Goal: Transaction & Acquisition: Book appointment/travel/reservation

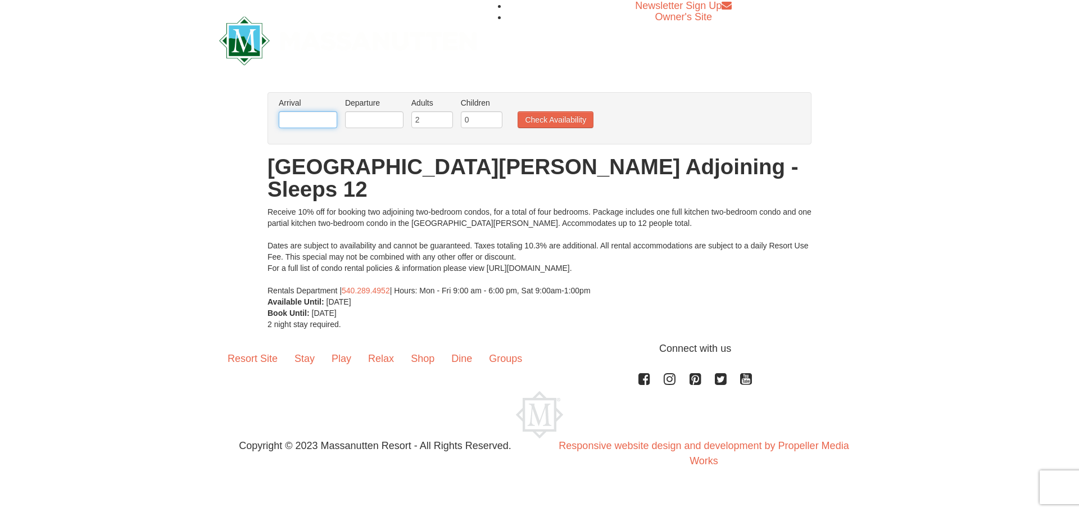
click at [307, 124] on input "text" at bounding box center [308, 119] width 58 height 17
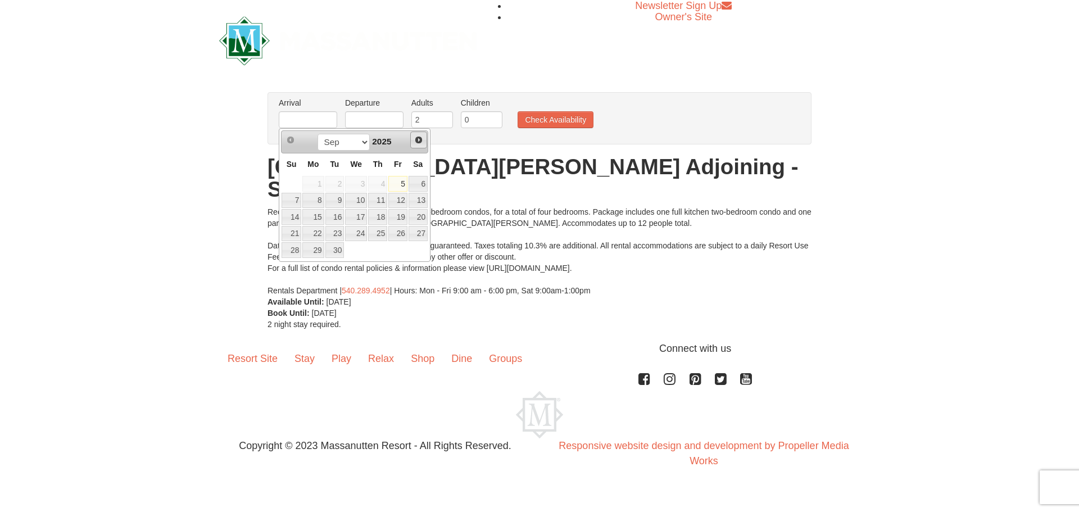
click at [422, 137] on span "Next" at bounding box center [418, 139] width 9 height 9
click at [422, 138] on span "Next" at bounding box center [418, 139] width 9 height 9
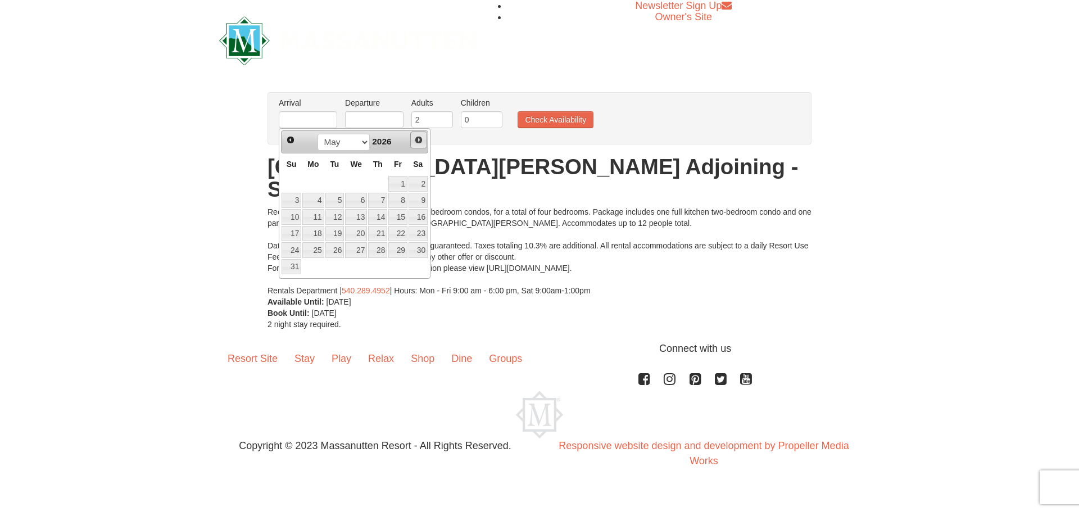
click at [422, 138] on span "Next" at bounding box center [418, 139] width 9 height 9
click at [290, 142] on span "Prev" at bounding box center [290, 139] width 9 height 9
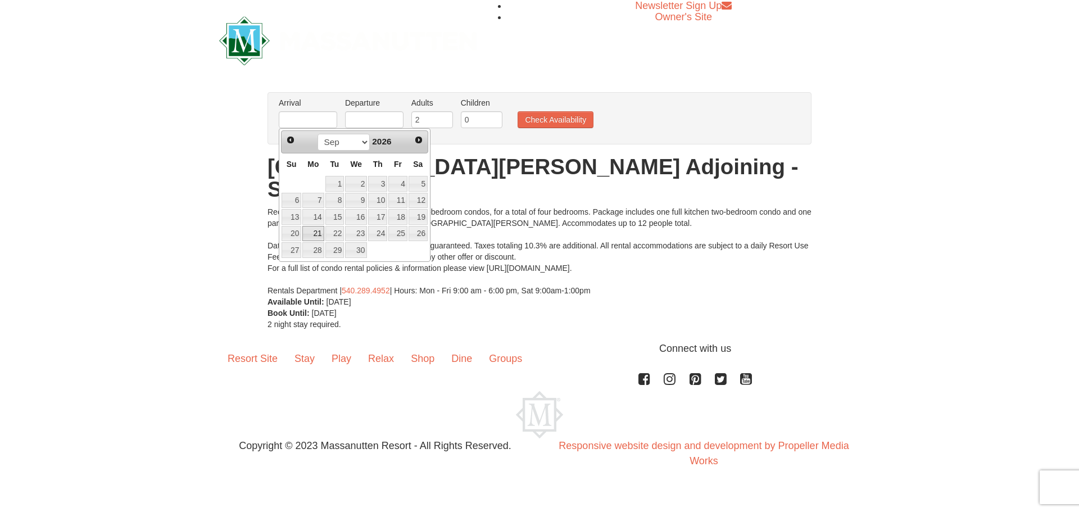
click at [318, 229] on link "21" at bounding box center [312, 234] width 21 height 16
type input "09/21/2026"
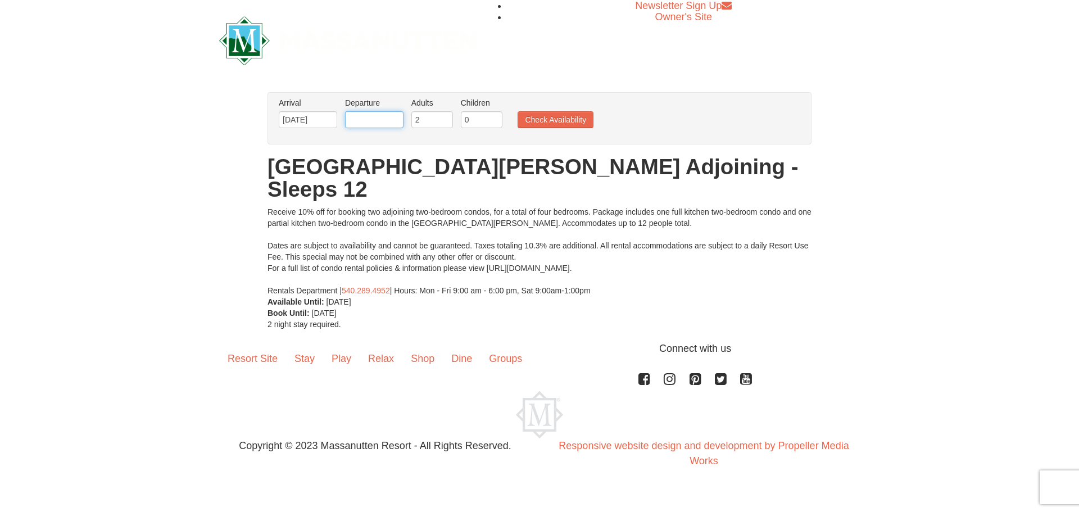
click at [387, 125] on input "text" at bounding box center [374, 119] width 58 height 17
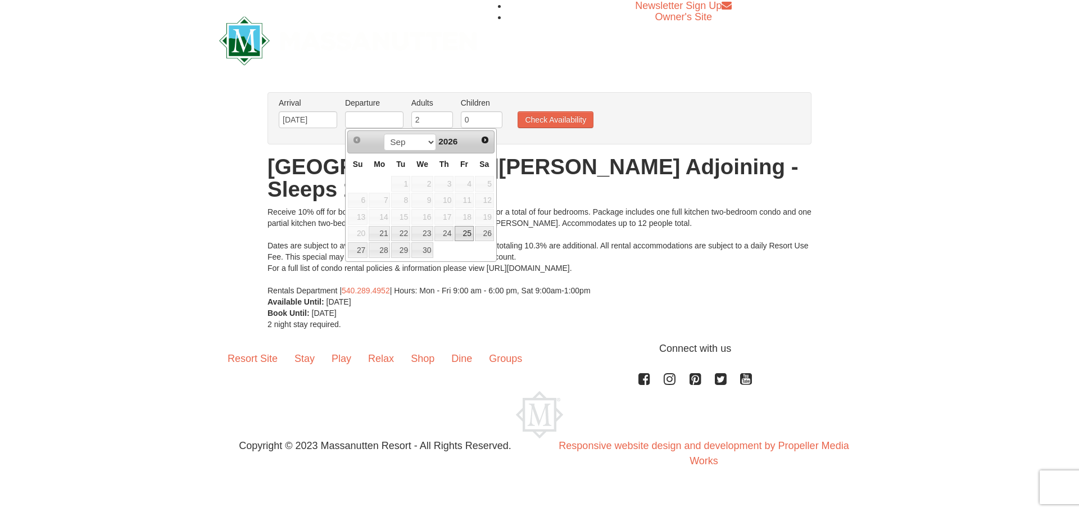
click at [466, 235] on link "25" at bounding box center [464, 234] width 19 height 16
type input "09/25/2026"
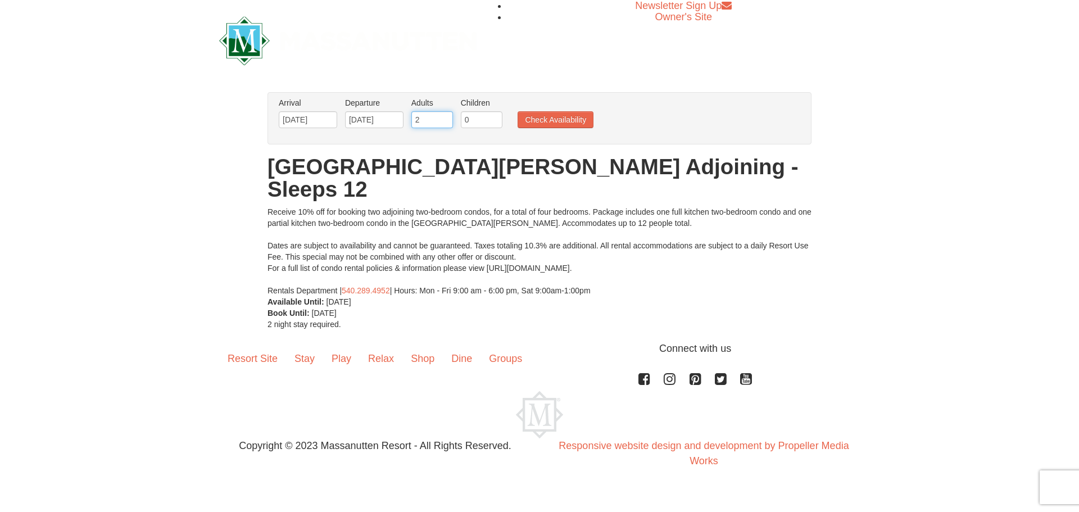
drag, startPoint x: 429, startPoint y: 120, endPoint x: 386, endPoint y: 118, distance: 42.8
click at [386, 118] on ul "Arrival Please format dates MM/DD/YYYY Please format dates MM/DD/YYYY 09/21/202…" at bounding box center [533, 115] width 515 height 37
type input "10"
click at [567, 108] on ul "Arrival Please format dates MM/DD/YYYY Please format dates MM/DD/YYYY 09/21/202…" at bounding box center [533, 115] width 515 height 37
click at [559, 114] on button "Check Availability" at bounding box center [556, 119] width 76 height 17
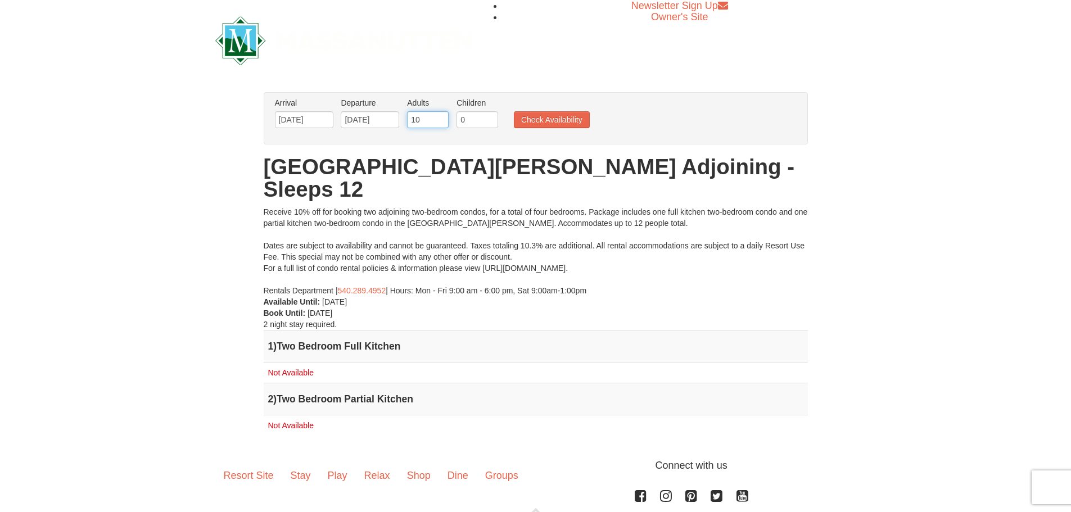
drag, startPoint x: 436, startPoint y: 120, endPoint x: 409, endPoint y: 117, distance: 27.1
click at [409, 117] on input "10" at bounding box center [428, 119] width 42 height 17
type input "5"
click at [528, 125] on button "Check Availability" at bounding box center [552, 119] width 76 height 17
click at [348, 116] on input "[DATE]" at bounding box center [370, 119] width 58 height 17
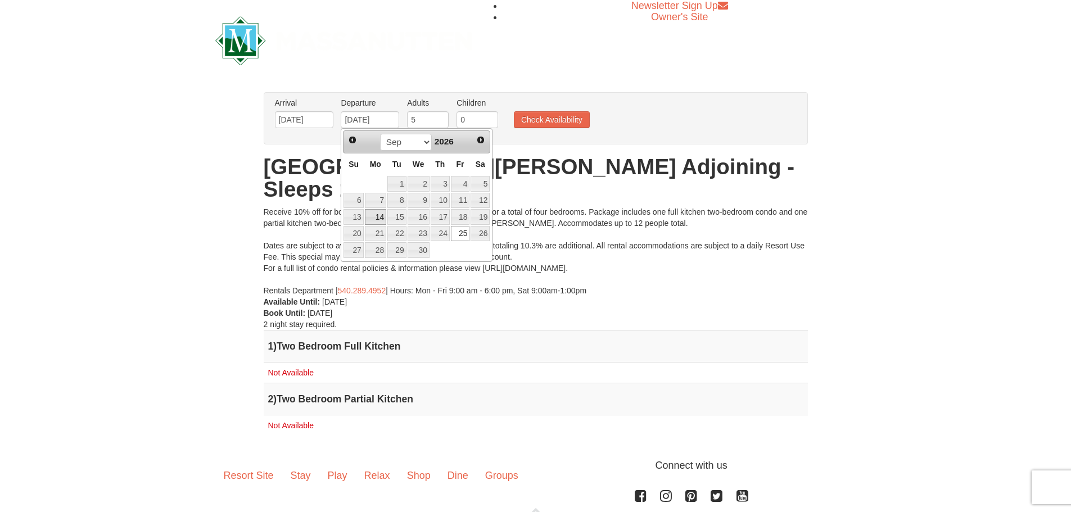
click at [381, 216] on link "14" at bounding box center [375, 217] width 21 height 16
type input "[DATE]"
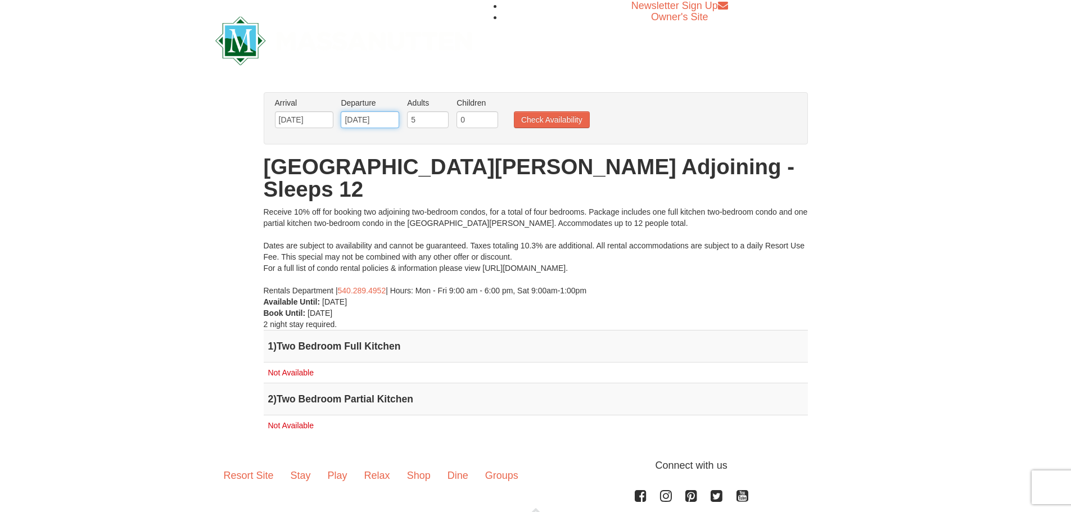
click at [364, 119] on input "[DATE]" at bounding box center [370, 119] width 58 height 17
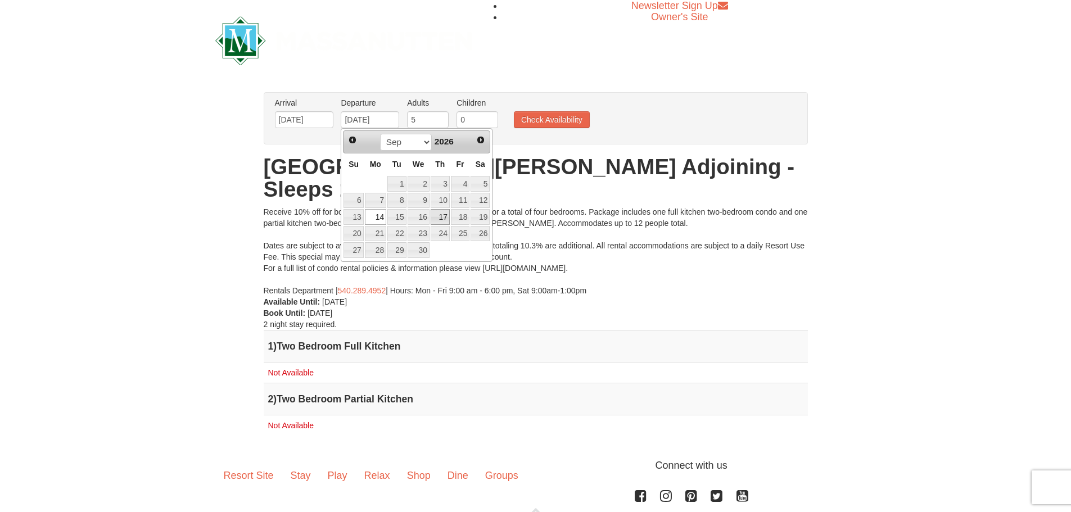
click at [440, 214] on link "17" at bounding box center [440, 217] width 19 height 16
type input "[DATE]"
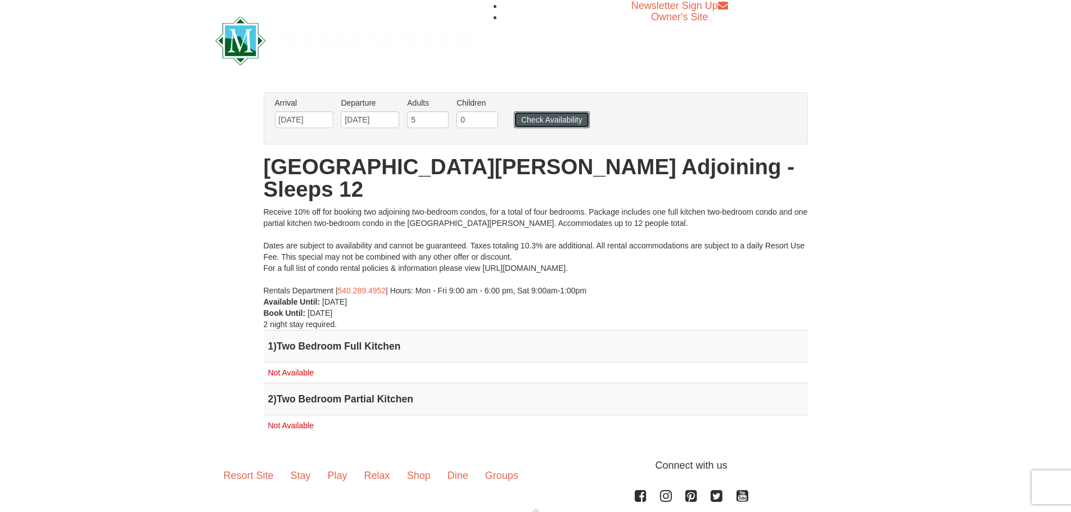
click at [540, 125] on button "Check Availability" at bounding box center [552, 119] width 76 height 17
click at [286, 117] on input "[DATE]" at bounding box center [304, 119] width 58 height 17
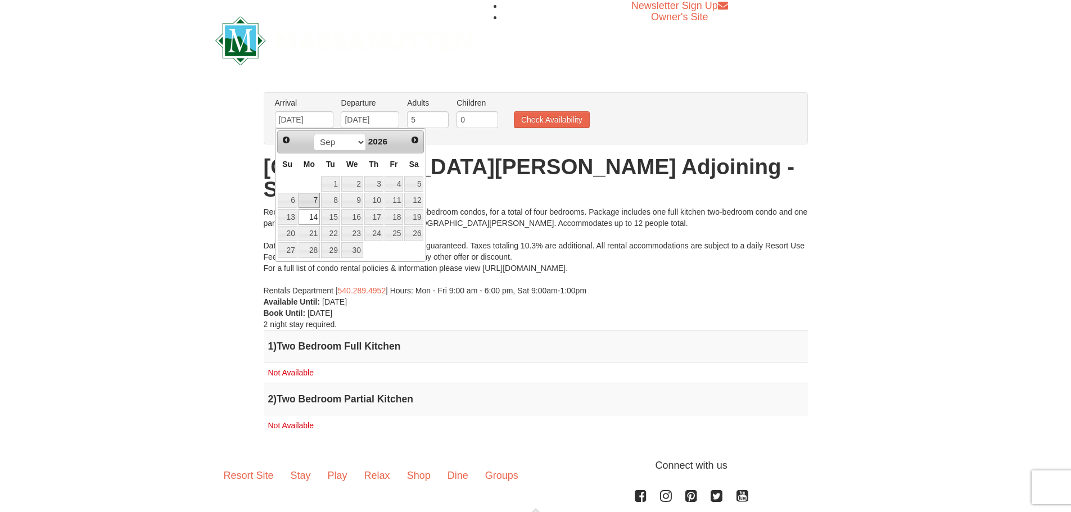
click at [310, 196] on link "7" at bounding box center [308, 201] width 21 height 16
type input "09/07/2026"
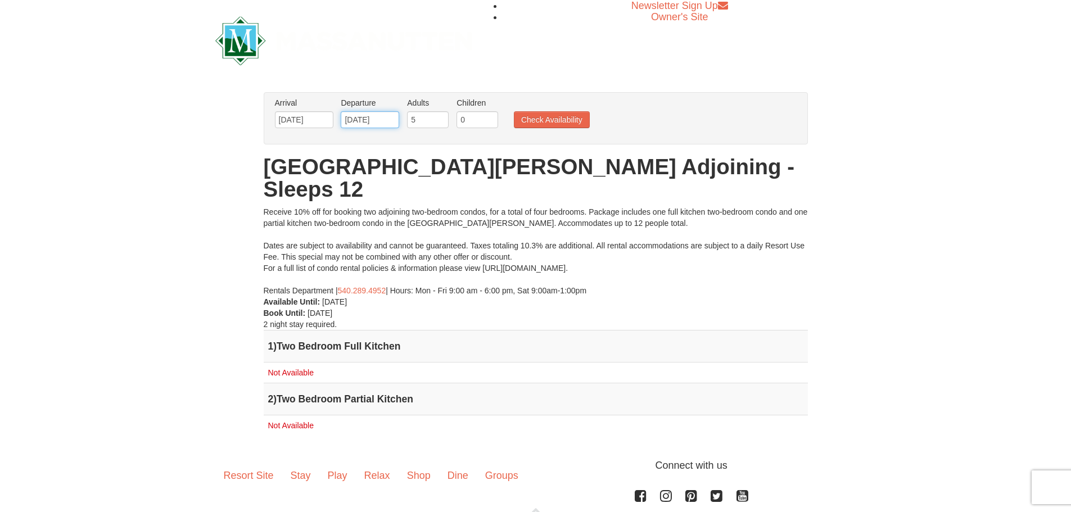
click at [378, 120] on input "[DATE]" at bounding box center [370, 119] width 58 height 17
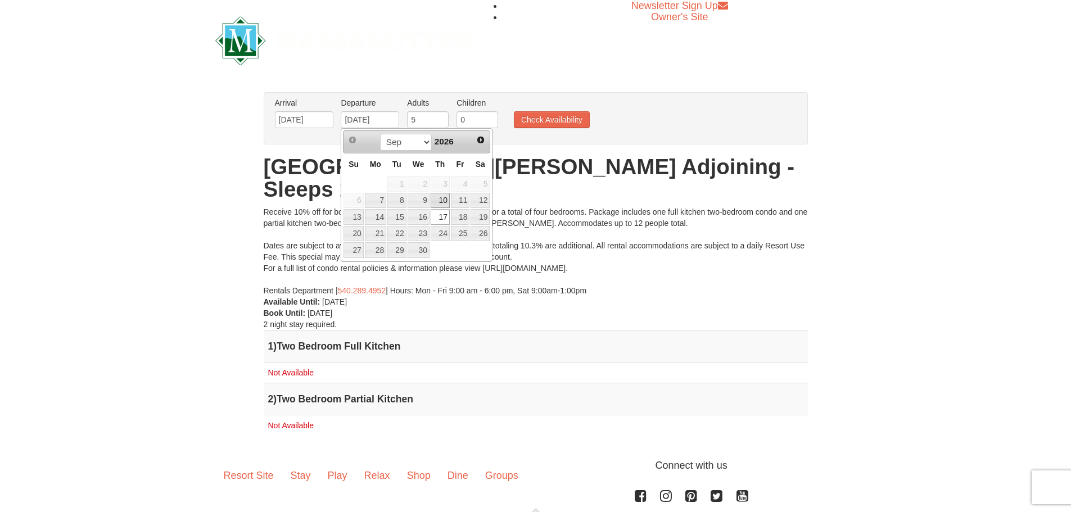
click at [436, 200] on link "10" at bounding box center [440, 201] width 19 height 16
type input "09/10/2026"
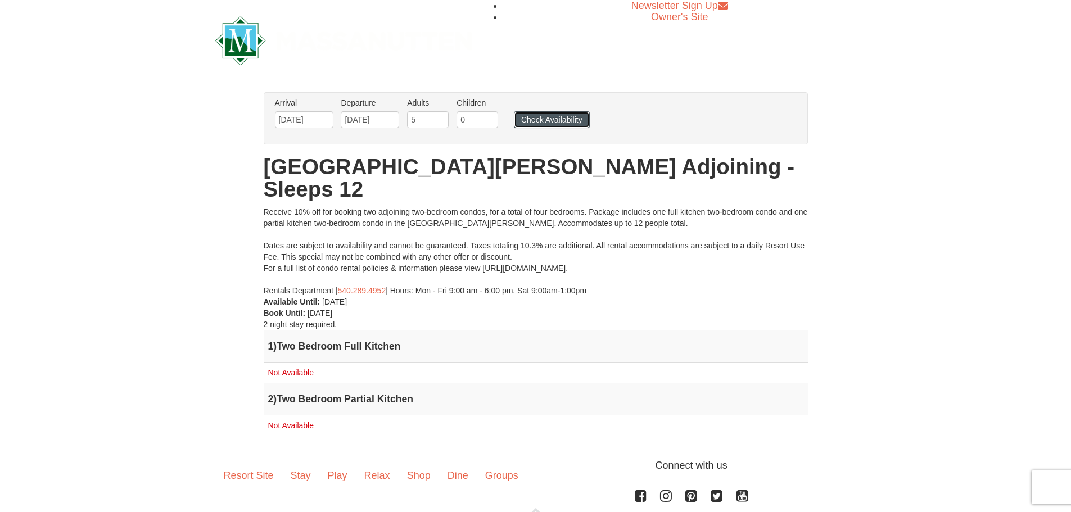
click at [556, 128] on button "Check Availability" at bounding box center [552, 119] width 76 height 17
click at [305, 121] on input "09/07/2026" at bounding box center [304, 119] width 58 height 17
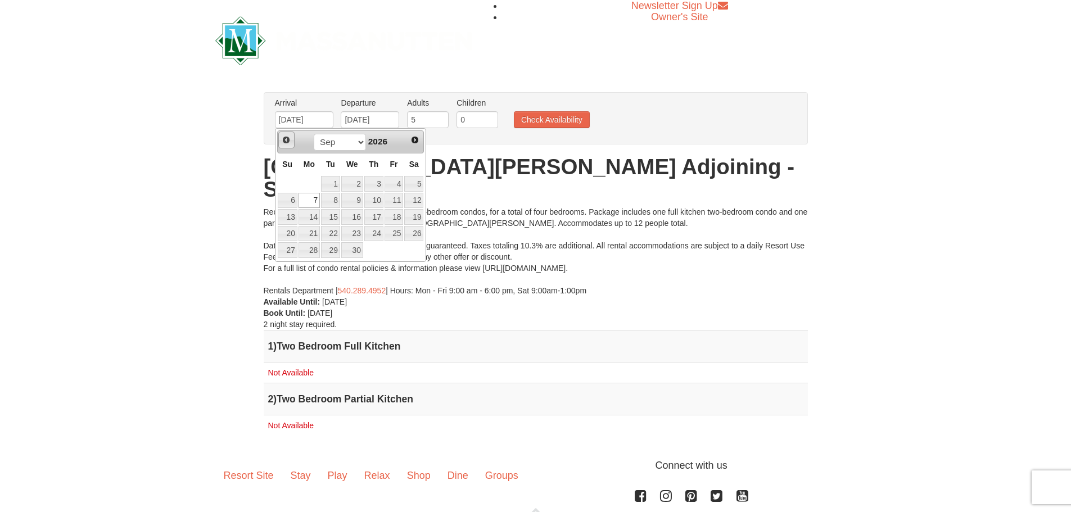
click at [287, 141] on span "Prev" at bounding box center [286, 139] width 9 height 9
click at [316, 222] on link "11" at bounding box center [308, 217] width 21 height 16
type input "05/11/2026"
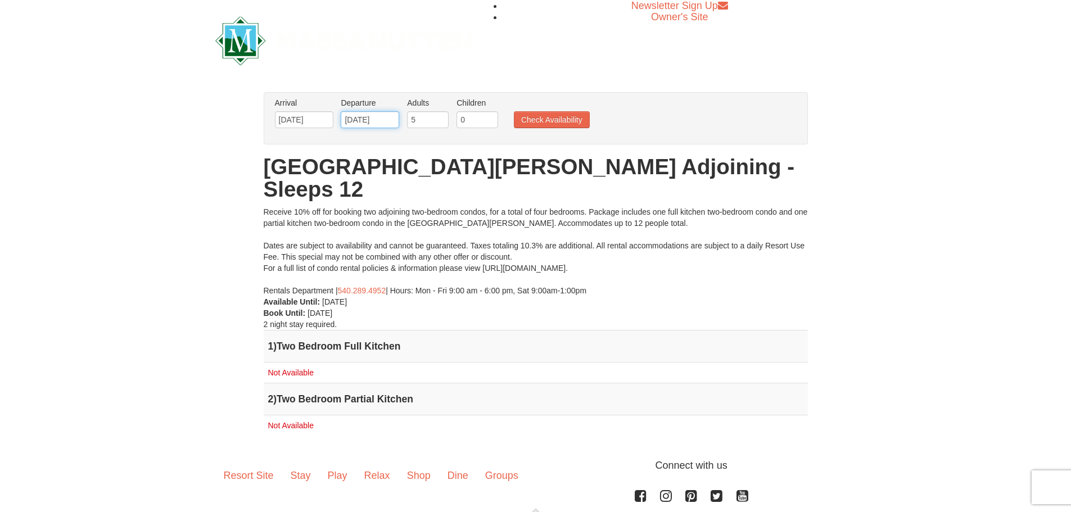
click at [374, 123] on input "09/10/2026" at bounding box center [370, 119] width 58 height 17
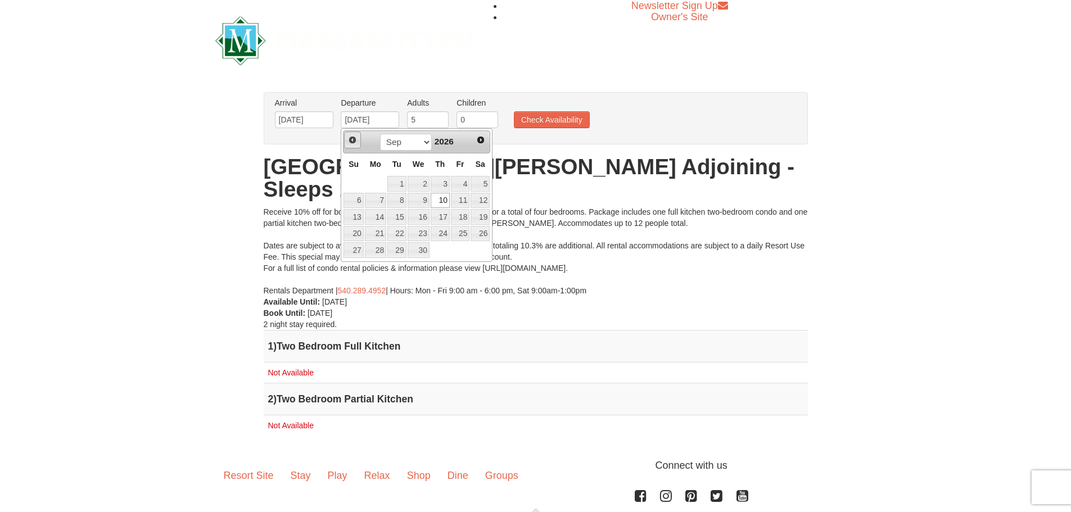
click at [354, 135] on link "Prev" at bounding box center [352, 140] width 17 height 17
click at [446, 217] on link "14" at bounding box center [440, 217] width 19 height 16
type input "05/14/2026"
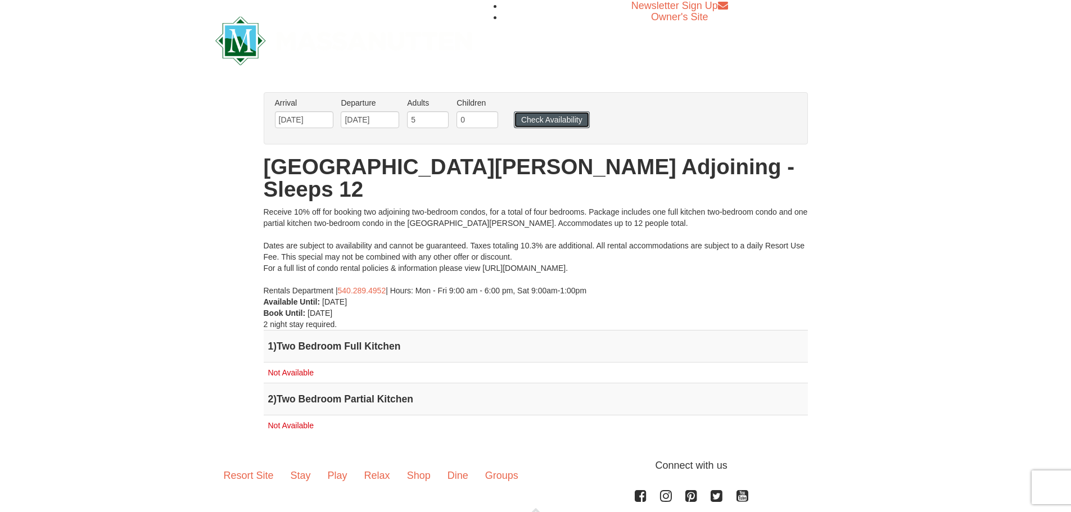
click at [547, 117] on button "Check Availability" at bounding box center [552, 119] width 76 height 17
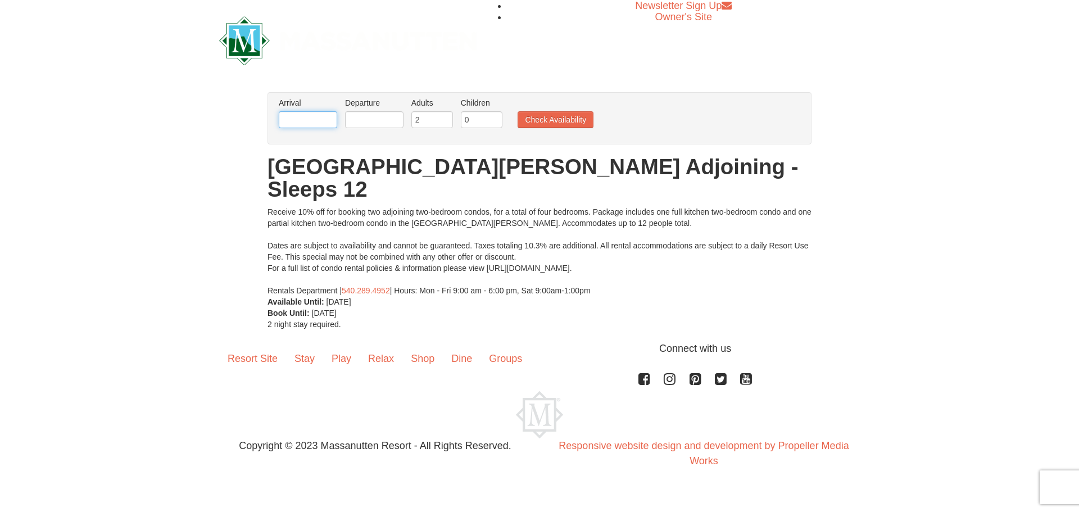
click at [321, 112] on input "text" at bounding box center [308, 119] width 58 height 17
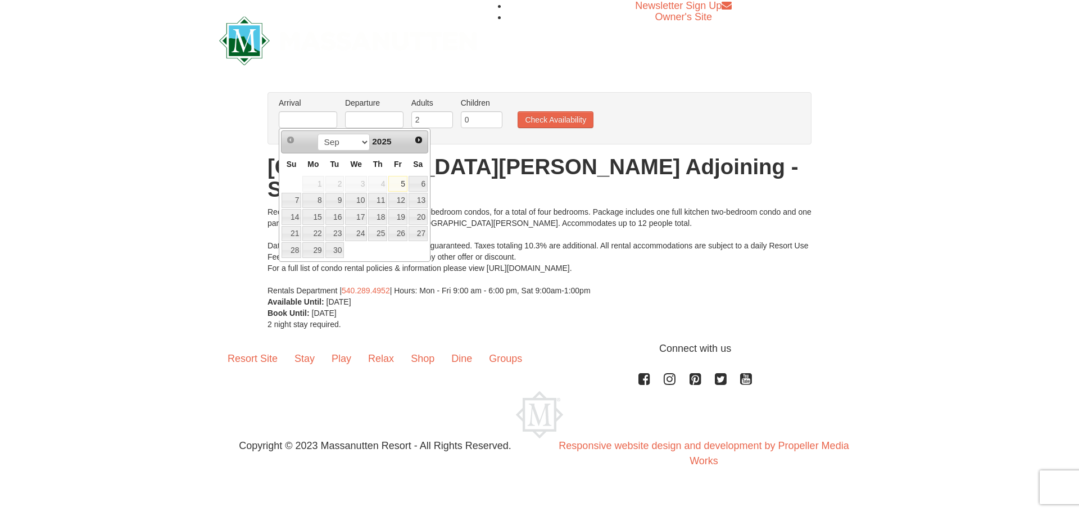
click at [392, 250] on td at bounding box center [398, 250] width 20 height 17
click at [323, 205] on link "8" at bounding box center [312, 201] width 21 height 16
type input "[DATE]"
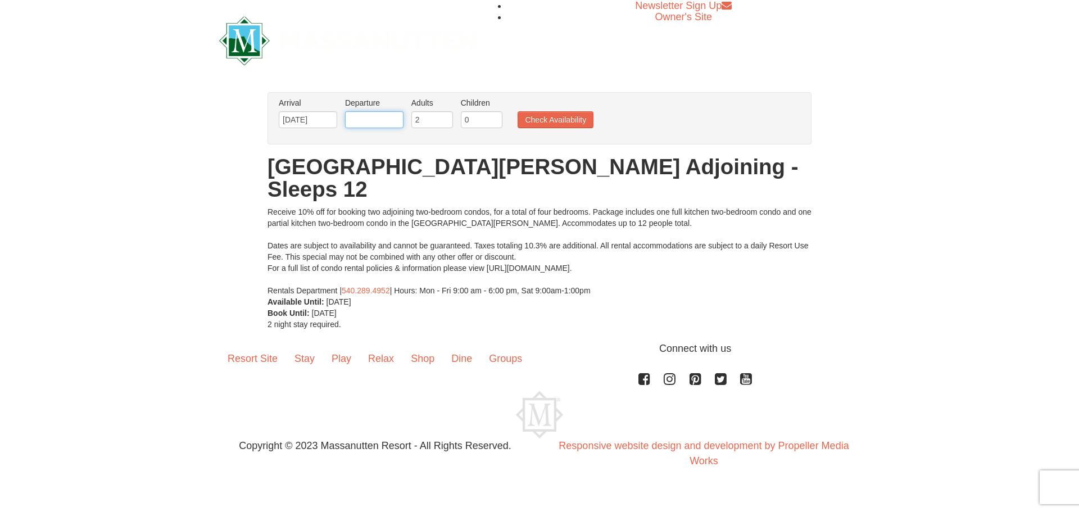
click at [372, 119] on input "text" at bounding box center [374, 119] width 58 height 17
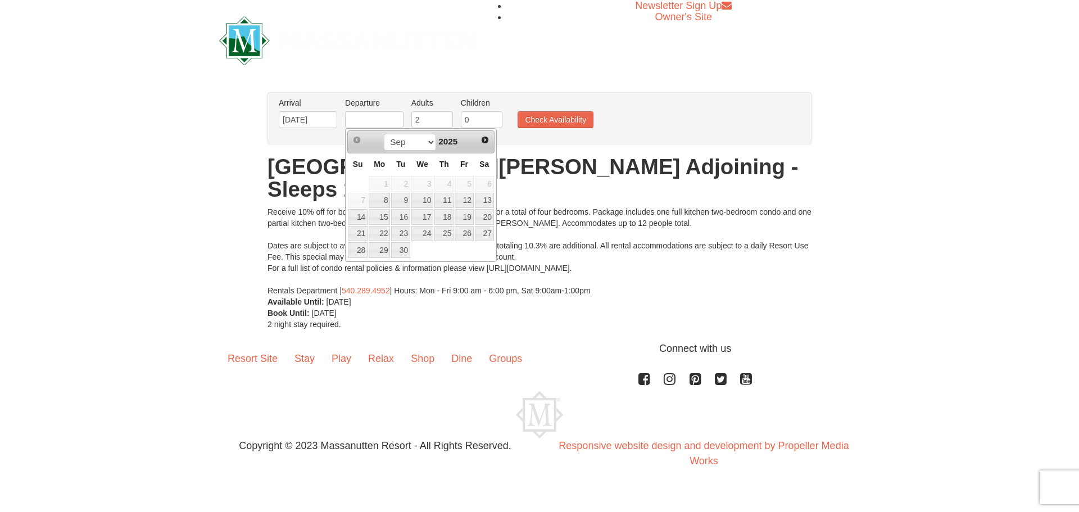
click at [449, 252] on td at bounding box center [444, 250] width 20 height 17
click at [442, 197] on link "11" at bounding box center [443, 201] width 19 height 16
type input "[DATE]"
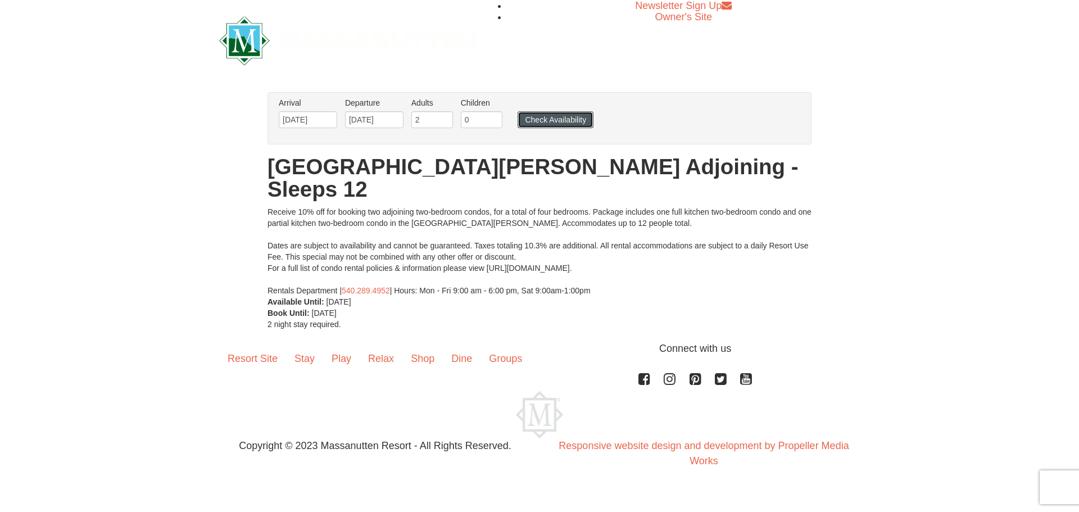
click at [552, 123] on button "Check Availability" at bounding box center [556, 119] width 76 height 17
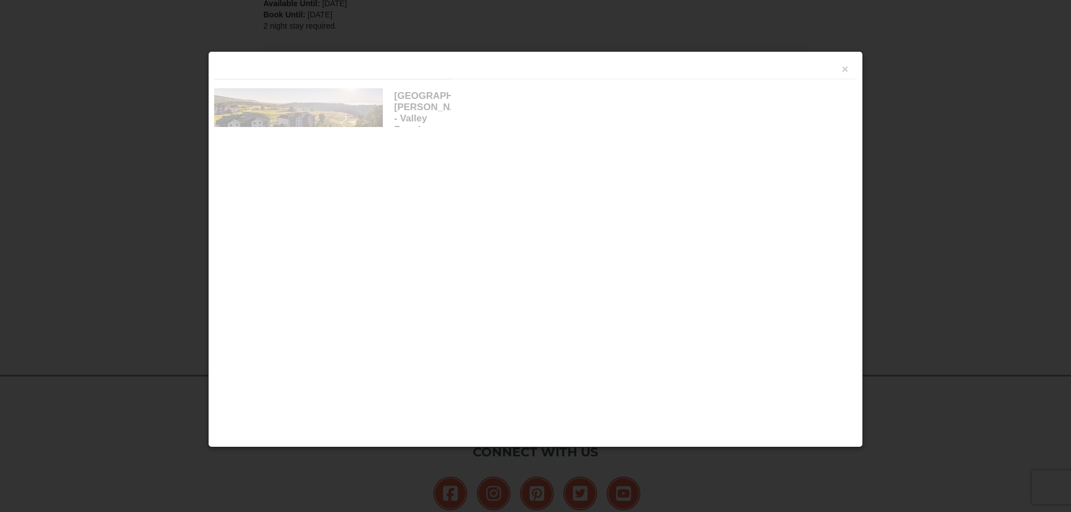
scroll to position [345, 0]
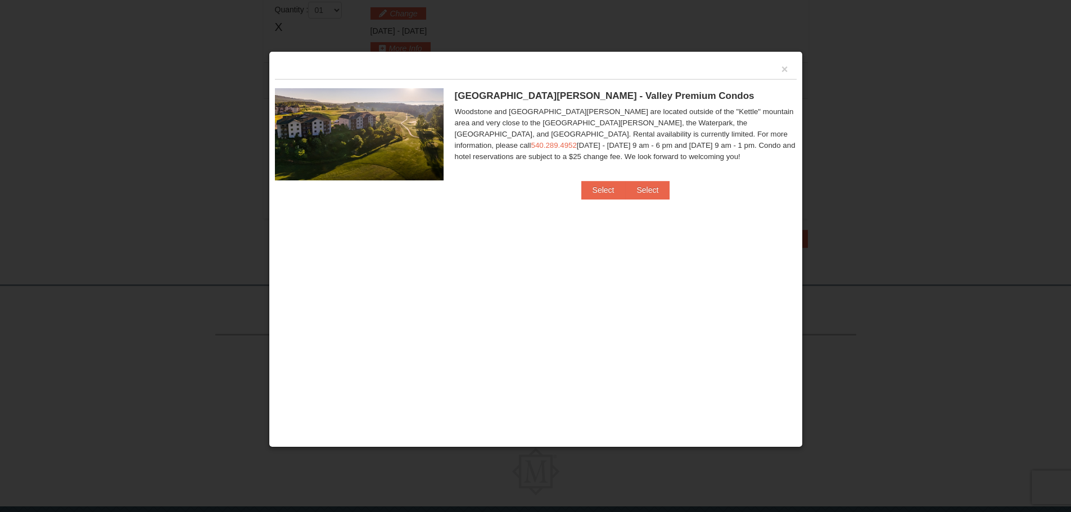
click at [602, 178] on div "Woodstone Meadows - Valley Premium Condos Woodstone and Woodstone Casa de Campo…" at bounding box center [536, 130] width 522 height 102
click at [605, 186] on button "Select" at bounding box center [603, 190] width 44 height 18
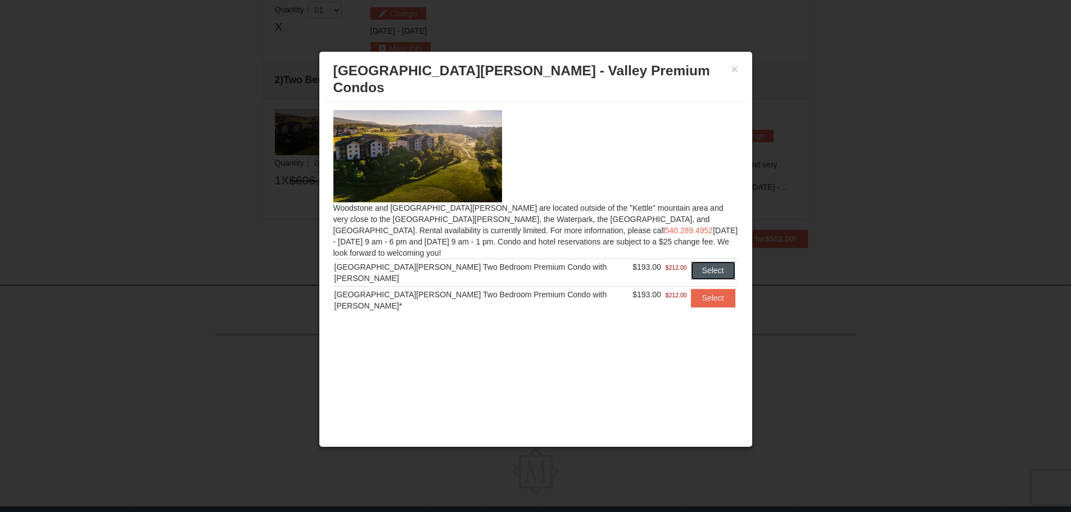
click at [699, 261] on button "Select" at bounding box center [713, 270] width 44 height 18
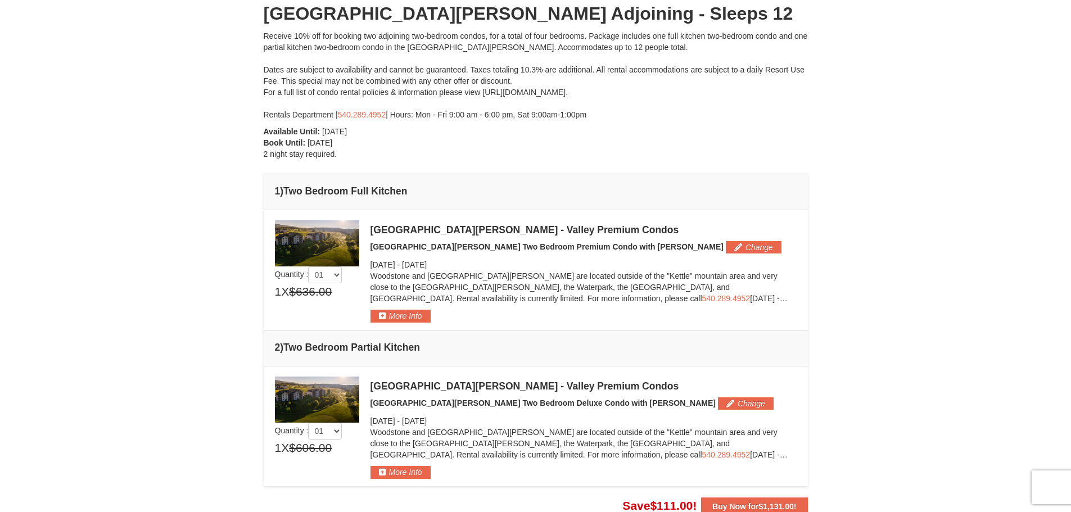
scroll to position [120, 0]
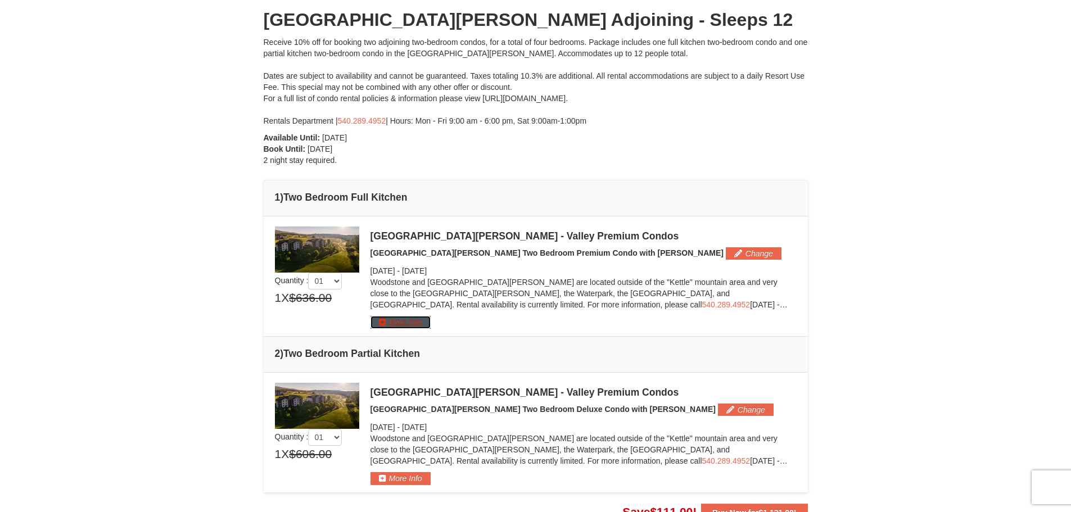
click at [401, 322] on button "More Info" at bounding box center [400, 322] width 60 height 12
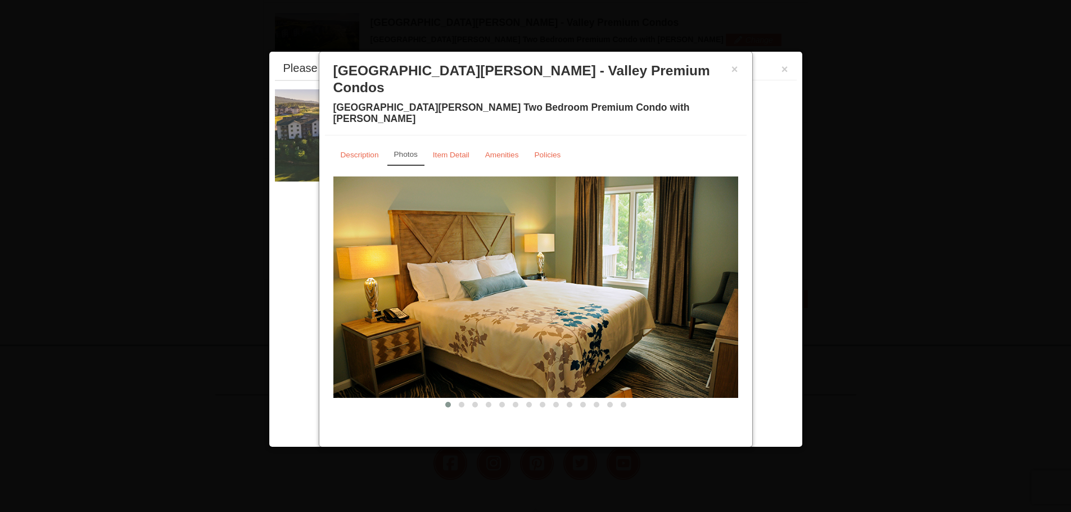
scroll to position [346, 0]
click at [355, 151] on small "Description" at bounding box center [360, 155] width 38 height 8
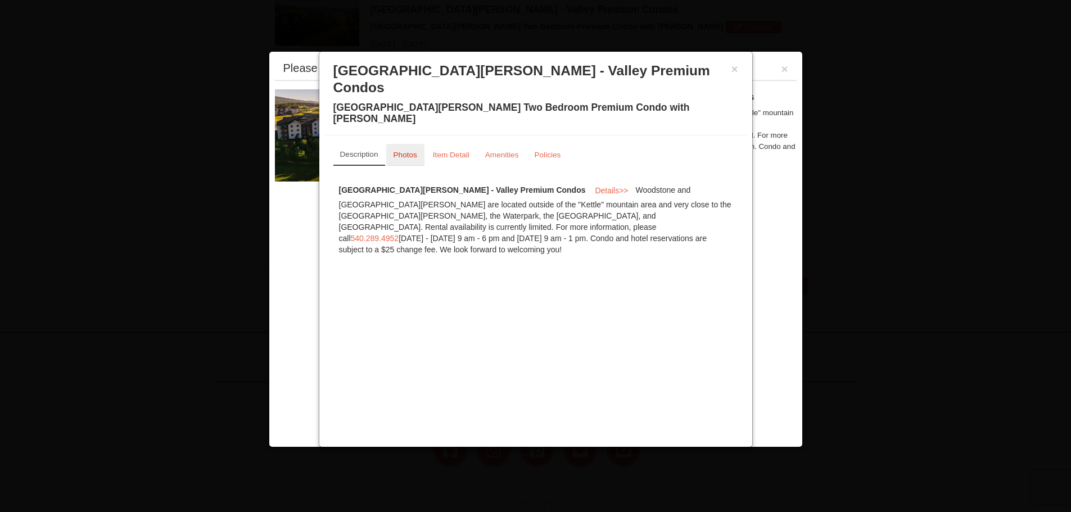
click at [397, 151] on small "Photos" at bounding box center [405, 155] width 24 height 8
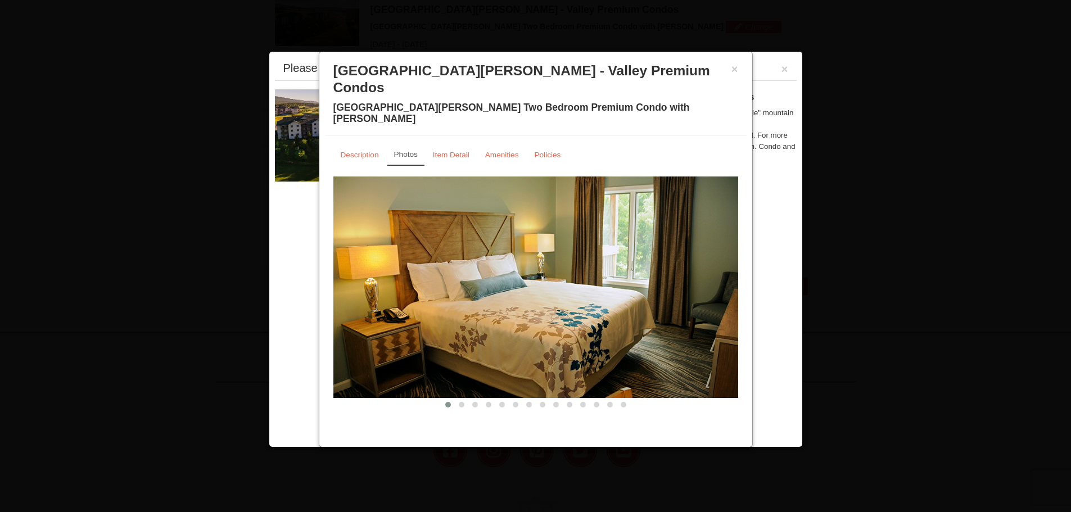
click at [625, 251] on img at bounding box center [535, 286] width 405 height 221
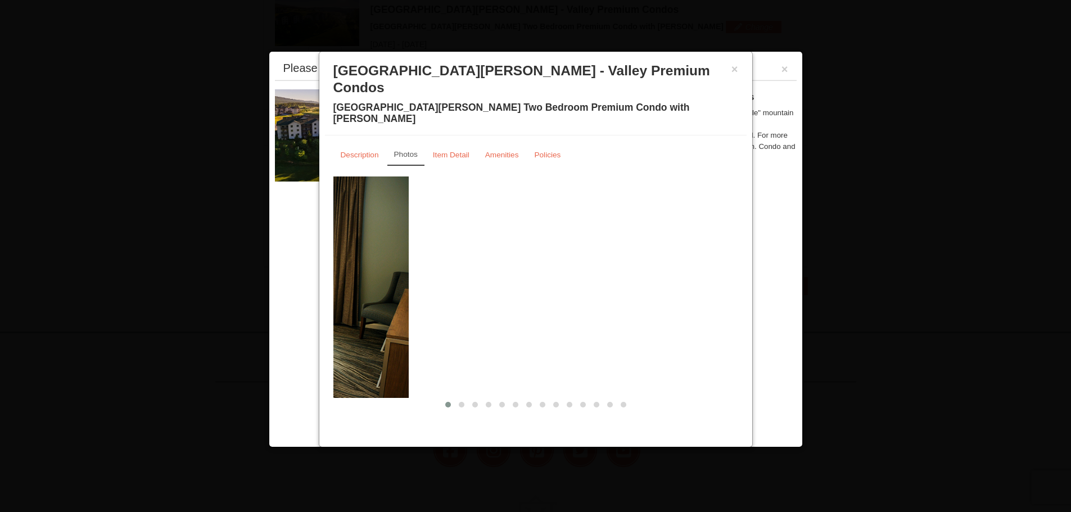
drag, startPoint x: 713, startPoint y: 241, endPoint x: 384, endPoint y: 215, distance: 330.4
click at [384, 215] on img at bounding box center [206, 286] width 405 height 221
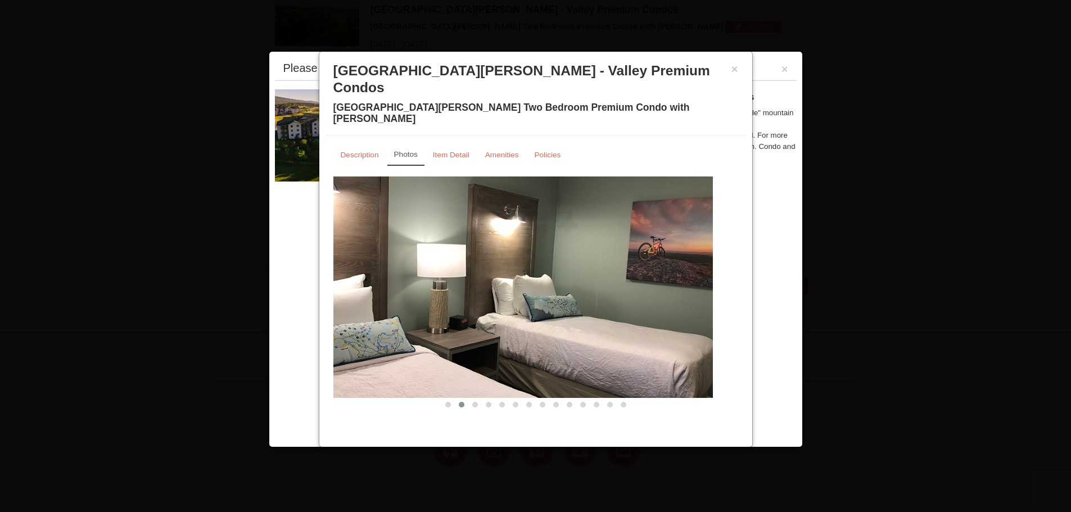
drag, startPoint x: 646, startPoint y: 241, endPoint x: 805, endPoint y: 270, distance: 161.6
click at [804, 269] on body "Browser Not Supported We notice you are using a browser which will not provide …" at bounding box center [535, 128] width 1071 height 948
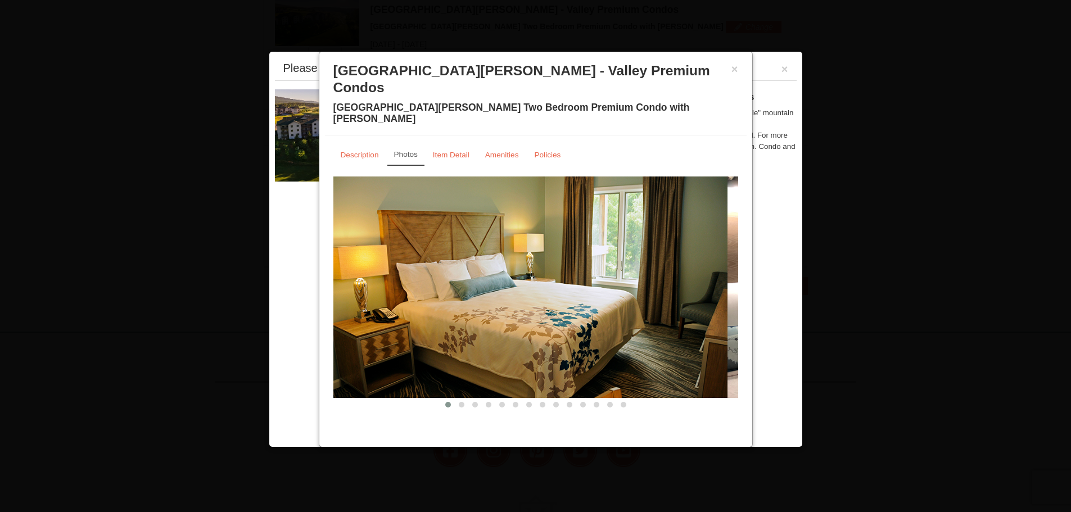
drag, startPoint x: 611, startPoint y: 252, endPoint x: 250, endPoint y: 211, distance: 363.1
click at [252, 212] on body "Browser Not Supported We notice you are using a browser which will not provide …" at bounding box center [535, 128] width 1071 height 948
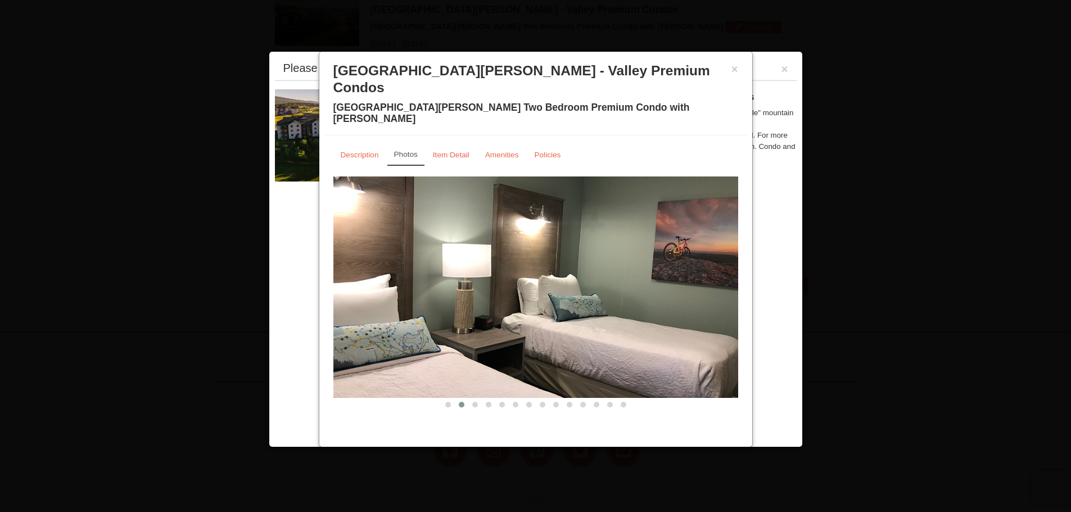
drag, startPoint x: 540, startPoint y: 240, endPoint x: 252, endPoint y: 206, distance: 289.2
click at [230, 200] on body "Browser Not Supported We notice you are using a browser which will not provide …" at bounding box center [535, 128] width 1071 height 948
drag, startPoint x: 552, startPoint y: 250, endPoint x: 284, endPoint y: 232, distance: 268.7
click at [286, 232] on div "From: To: Adults: 2 Children: 0 Change Arrival Please format dates MM/DD/YYYY P…" at bounding box center [536, 6] width 544 height 577
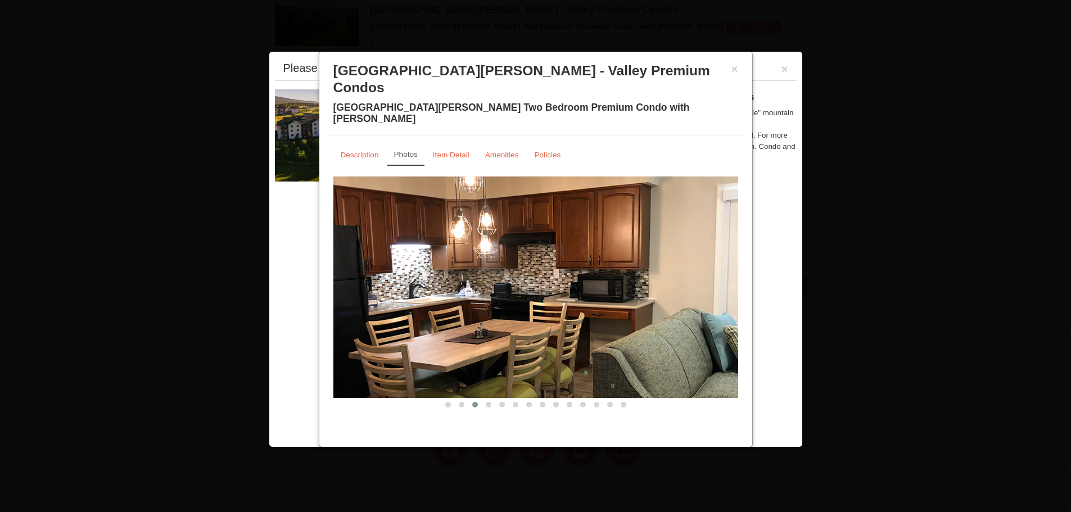
drag, startPoint x: 596, startPoint y: 270, endPoint x: 254, endPoint y: 238, distance: 343.8
click at [256, 238] on body "Browser Not Supported We notice you are using a browser which will not provide …" at bounding box center [535, 128] width 1071 height 948
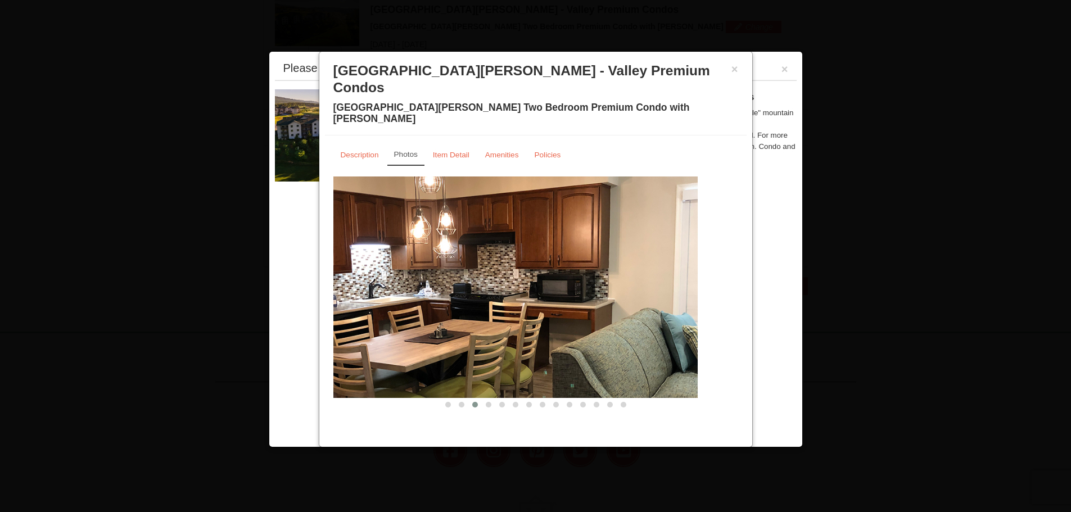
drag, startPoint x: 632, startPoint y: 259, endPoint x: 88, endPoint y: 170, distance: 550.8
click at [161, 185] on body "Browser Not Supported We notice you are using a browser which will not provide …" at bounding box center [535, 128] width 1071 height 948
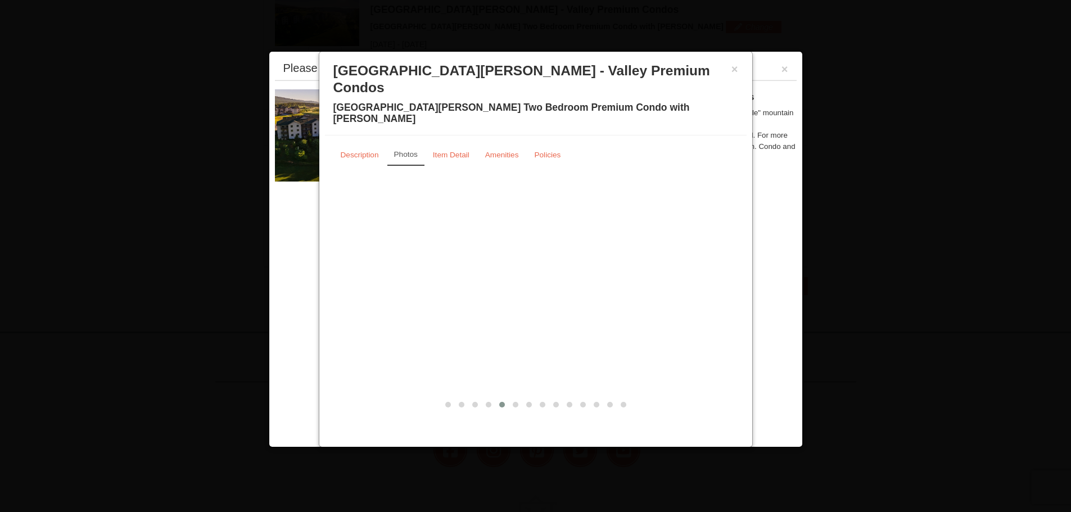
drag, startPoint x: 609, startPoint y: 244, endPoint x: 126, endPoint y: 187, distance: 485.6
click at [74, 186] on body "Browser Not Supported We notice you are using a browser which will not provide …" at bounding box center [535, 128] width 1071 height 948
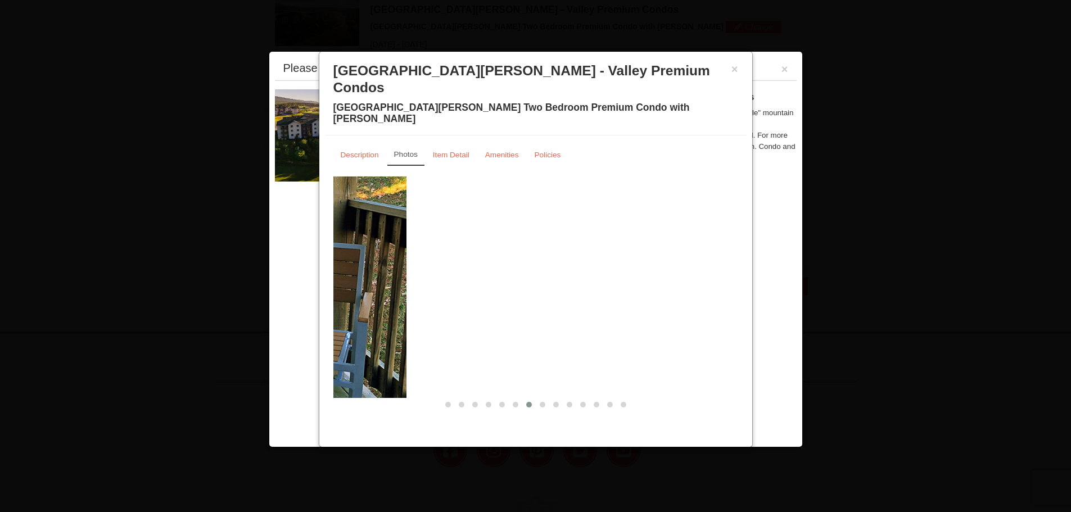
drag, startPoint x: 618, startPoint y: 250, endPoint x: 264, endPoint y: 210, distance: 356.3
click at [264, 215] on body "Browser Not Supported We notice you are using a browser which will not provide …" at bounding box center [535, 128] width 1071 height 948
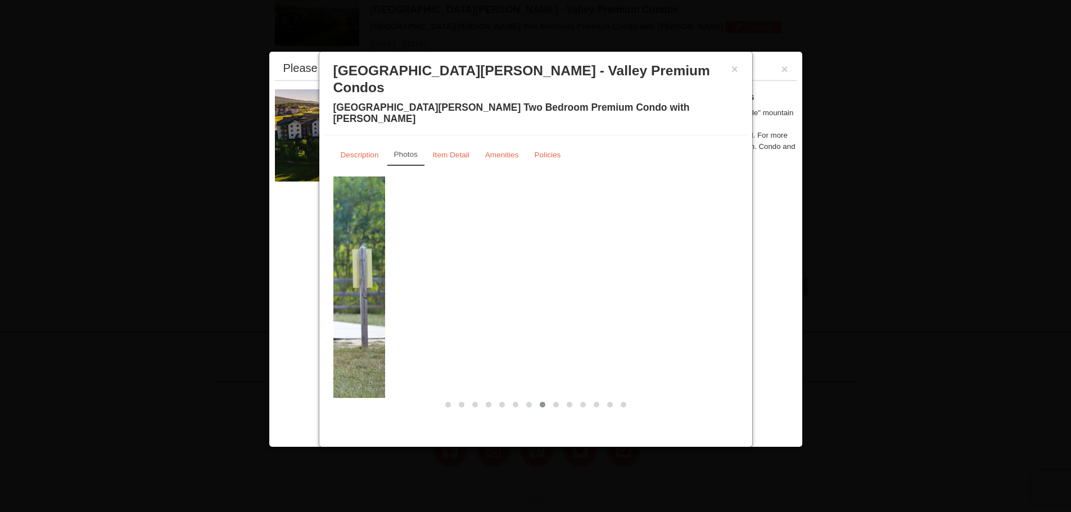
drag, startPoint x: 618, startPoint y: 253, endPoint x: 256, endPoint y: 225, distance: 363.0
click at [244, 225] on body "Browser Not Supported We notice you are using a browser which will not provide …" at bounding box center [535, 128] width 1071 height 948
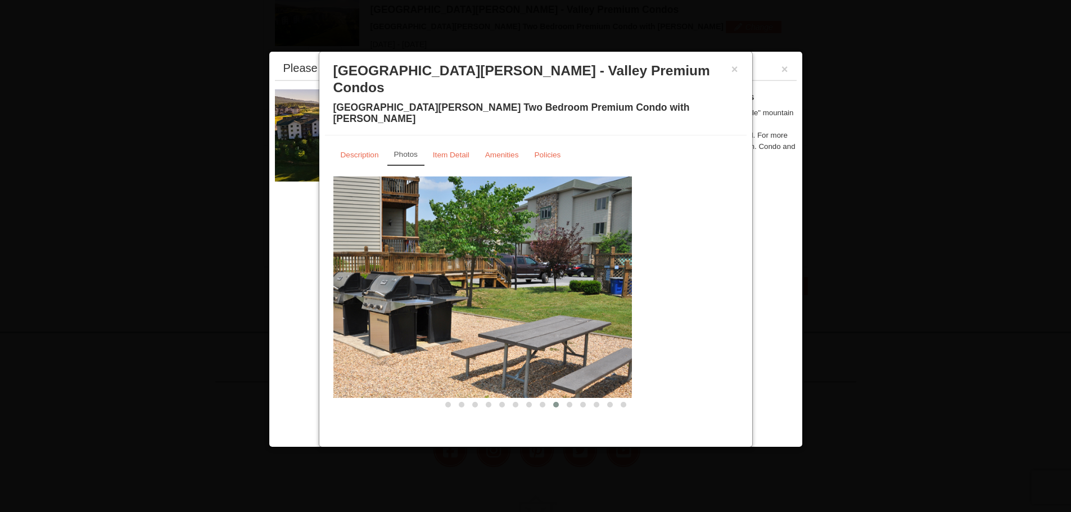
drag, startPoint x: 624, startPoint y: 265, endPoint x: 234, endPoint y: 216, distance: 393.1
click at [228, 217] on body "Browser Not Supported We notice you are using a browser which will not provide …" at bounding box center [535, 128] width 1071 height 948
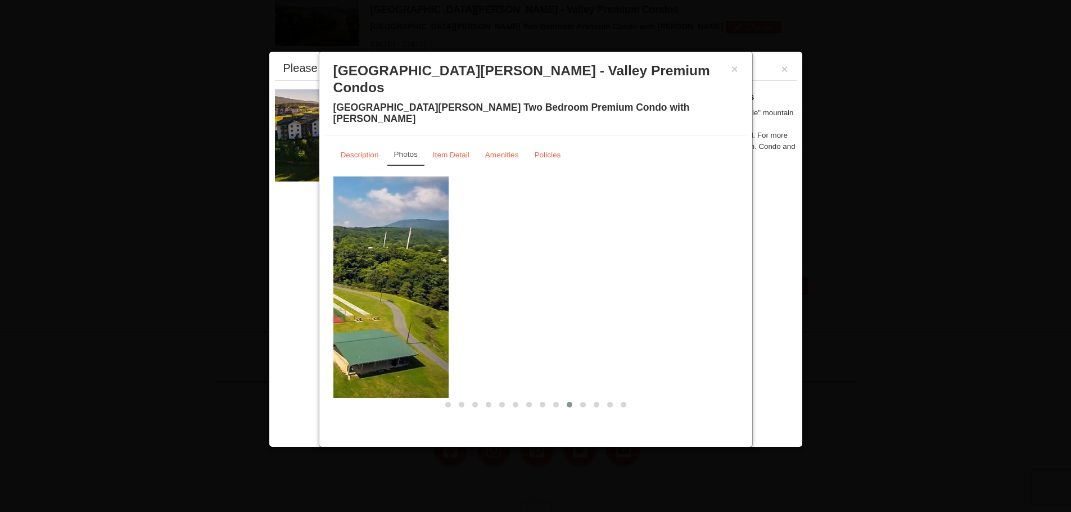
drag, startPoint x: 558, startPoint y: 238, endPoint x: 253, endPoint y: 215, distance: 304.9
click at [232, 214] on body "Browser Not Supported We notice you are using a browser which will not provide …" at bounding box center [535, 128] width 1071 height 948
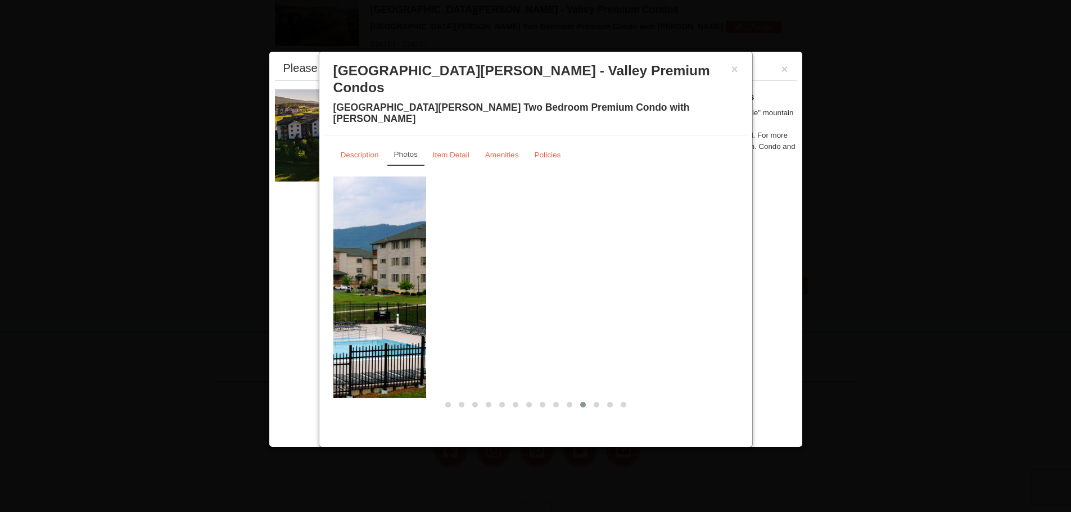
drag, startPoint x: 606, startPoint y: 265, endPoint x: 295, endPoint y: 243, distance: 312.7
click at [295, 243] on div "From: To: Adults: 2 Children: 0 Change Arrival Please format dates MM/DD/YYYY P…" at bounding box center [536, 6] width 544 height 577
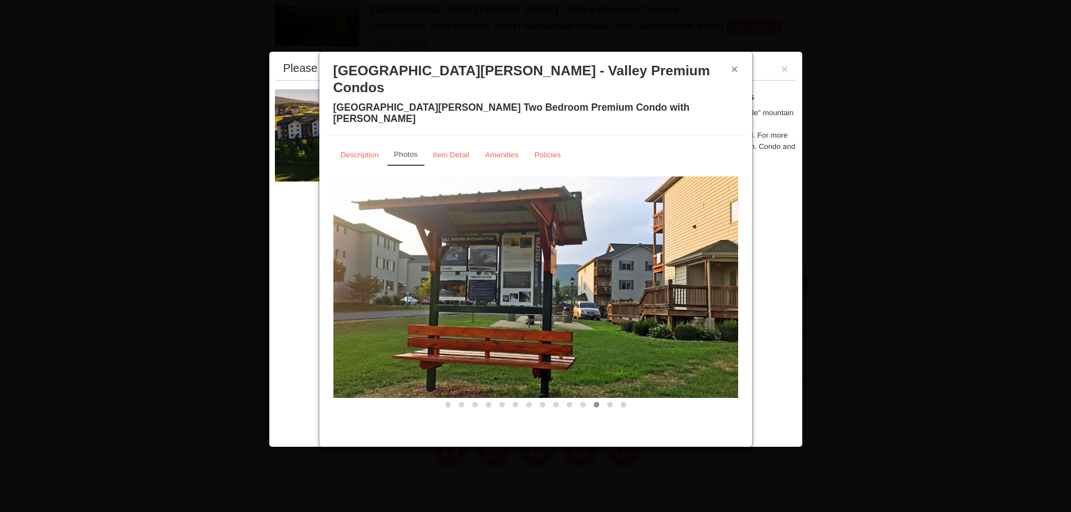
click at [737, 70] on button "×" at bounding box center [734, 69] width 7 height 11
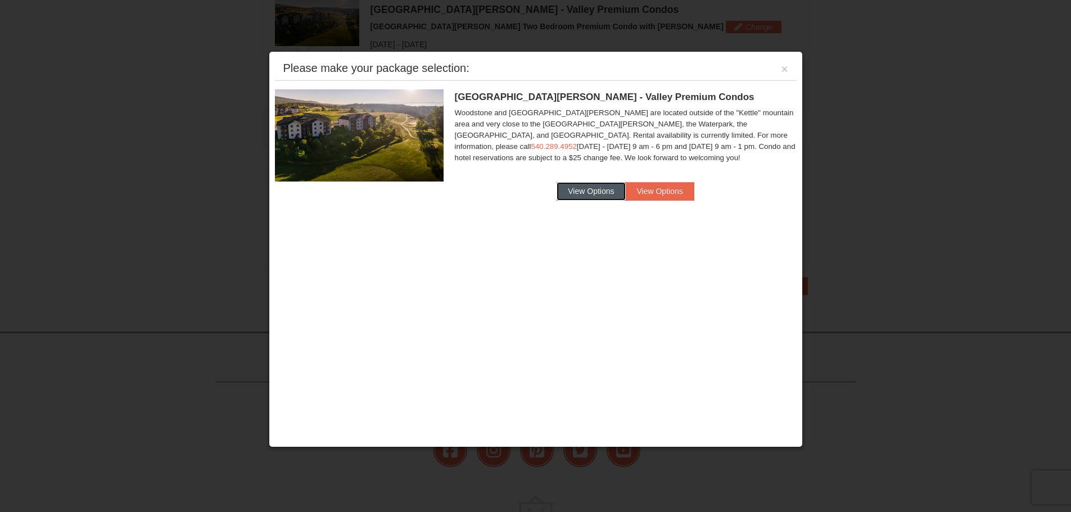
click at [581, 184] on button "View Options" at bounding box center [590, 191] width 69 height 18
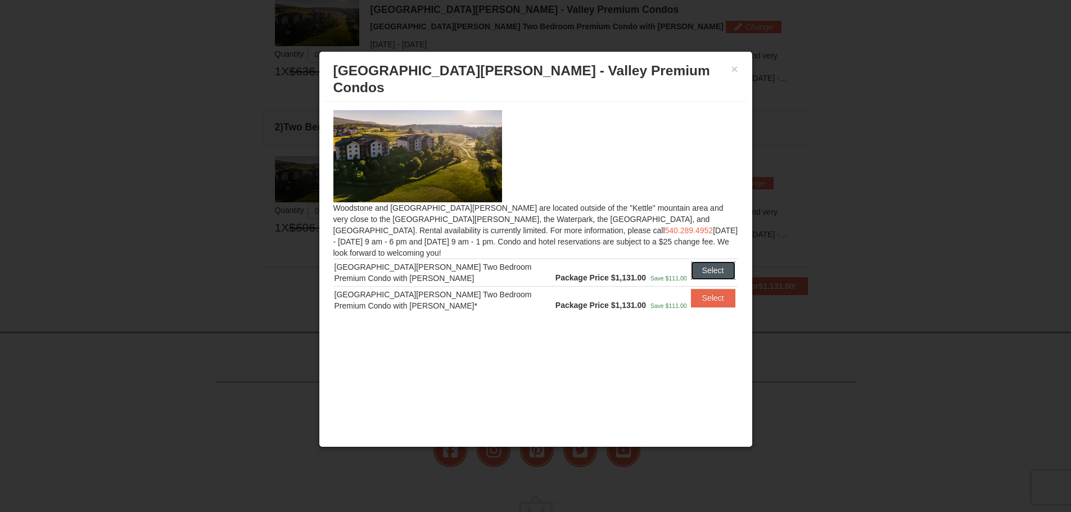
click at [710, 261] on button "Select" at bounding box center [713, 270] width 44 height 18
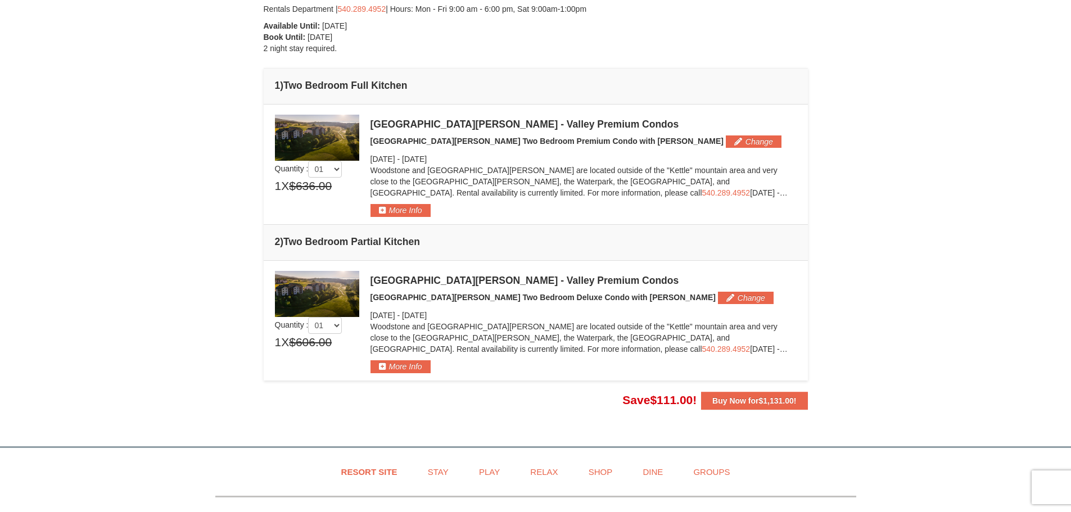
scroll to position [234, 0]
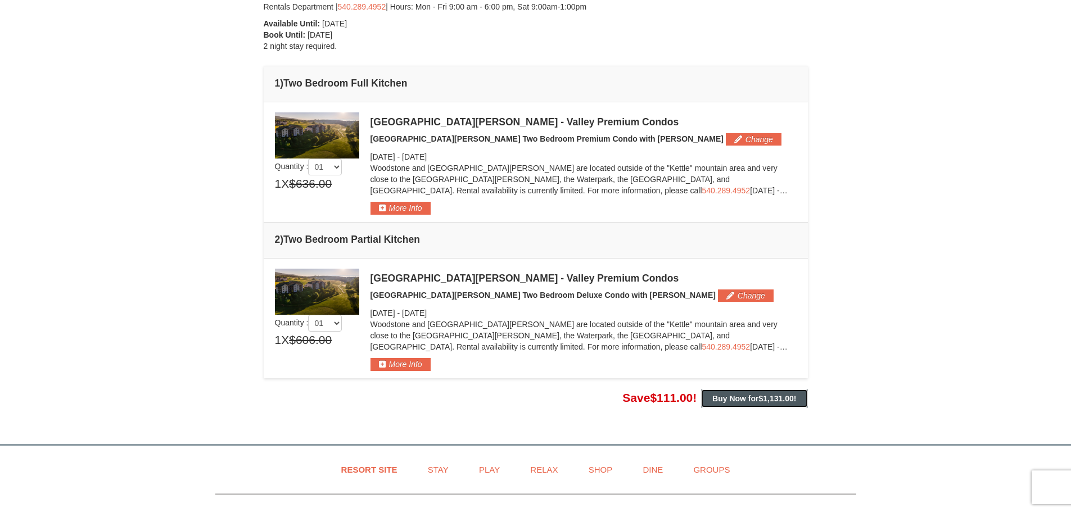
click at [777, 397] on span "$1,131.00" at bounding box center [776, 398] width 35 height 9
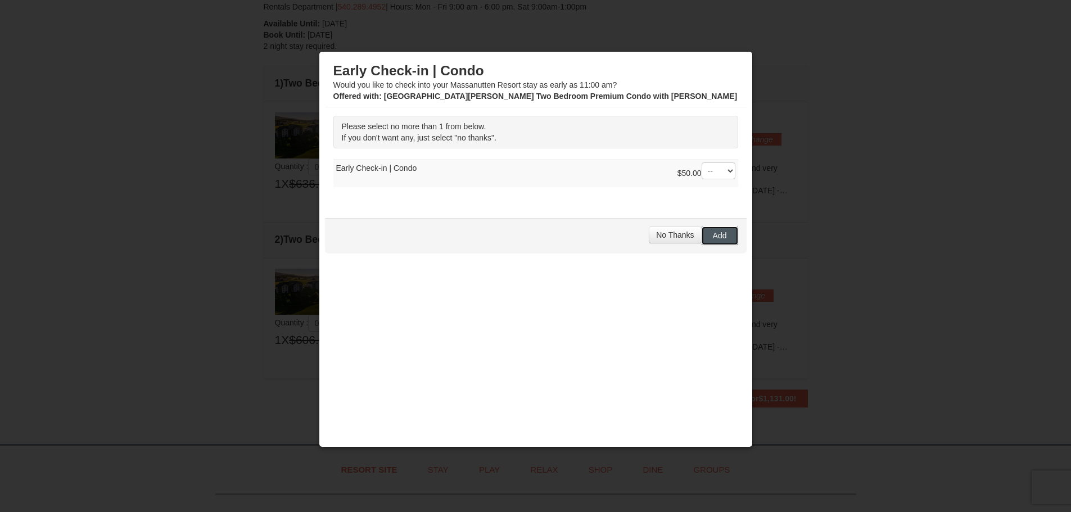
click at [714, 235] on span "Add" at bounding box center [720, 235] width 14 height 9
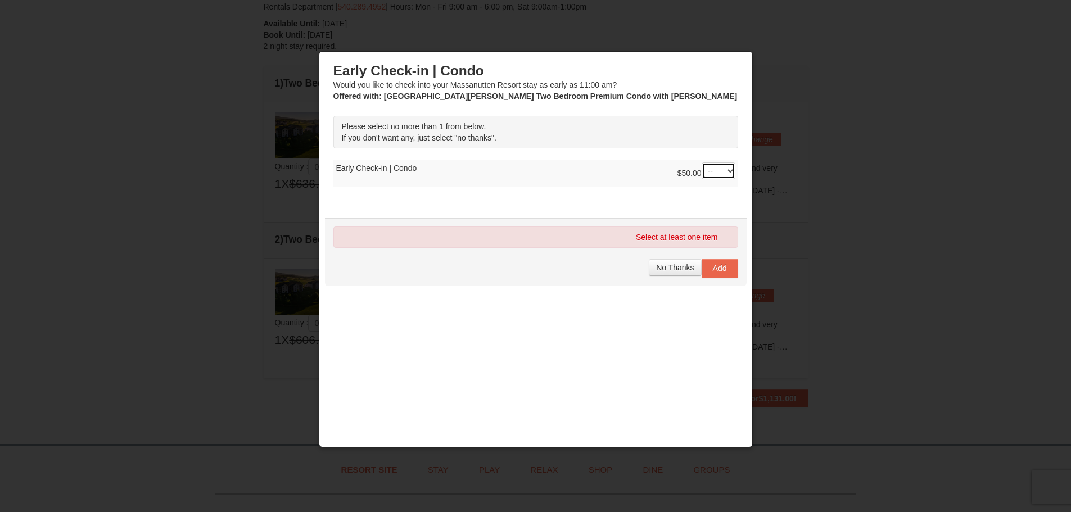
click at [708, 168] on select "-- 01" at bounding box center [718, 170] width 34 height 17
select select "1"
click at [701, 162] on select "-- 01" at bounding box center [718, 170] width 34 height 17
click at [713, 268] on span "Add" at bounding box center [720, 268] width 14 height 9
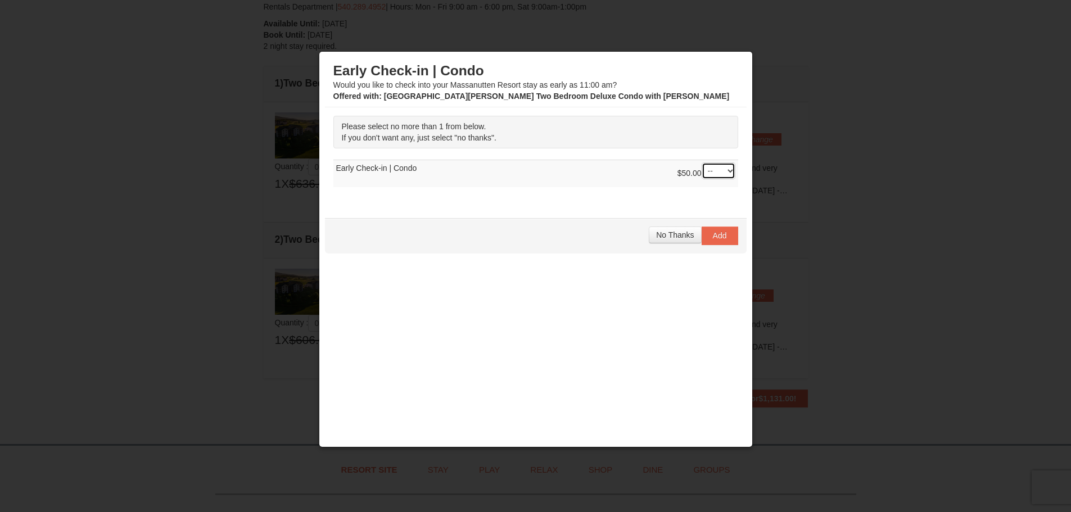
click at [703, 172] on select "-- 01" at bounding box center [718, 170] width 34 height 17
select select "1"
click at [701, 162] on select "-- 01" at bounding box center [718, 170] width 34 height 17
click at [715, 237] on span "Add" at bounding box center [720, 235] width 14 height 9
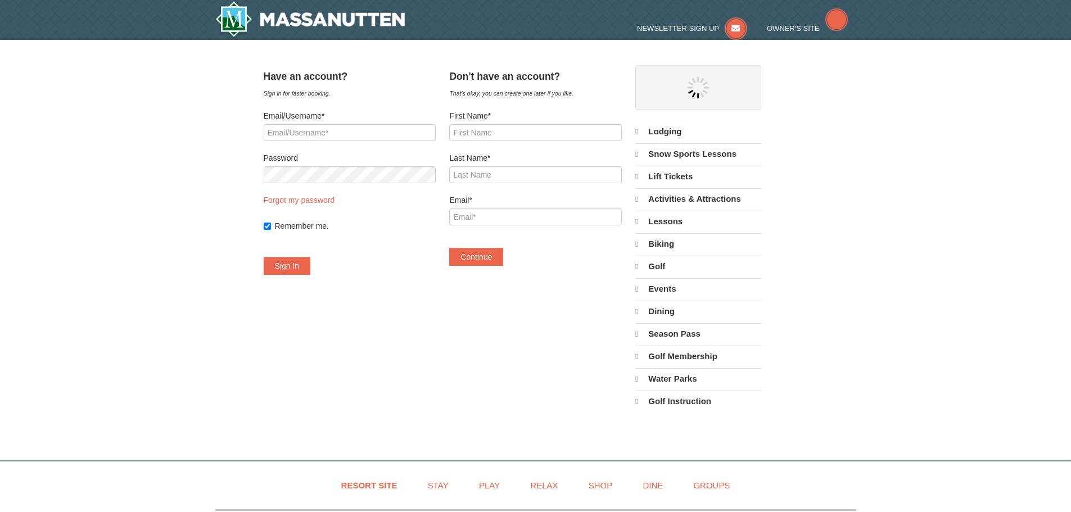
select select "9"
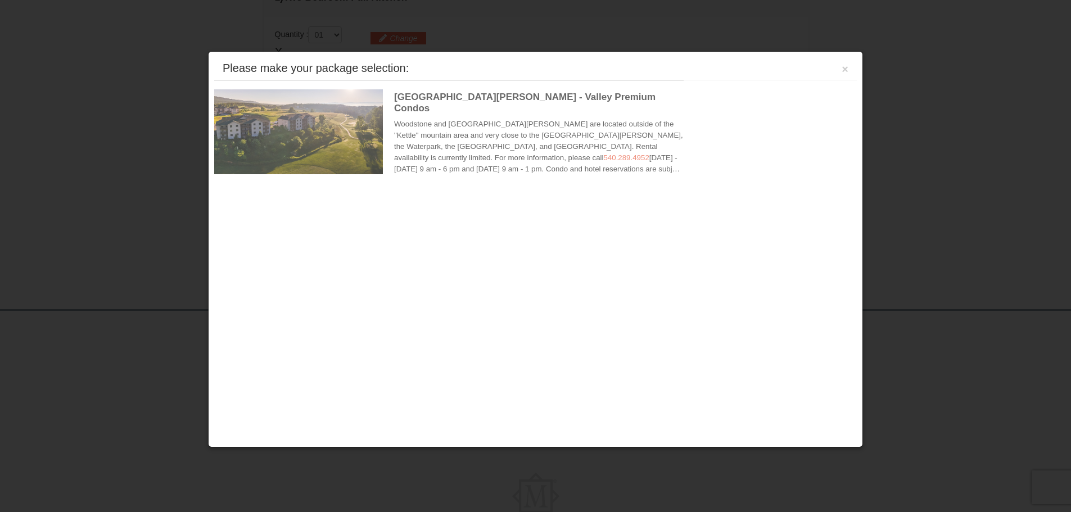
scroll to position [344, 0]
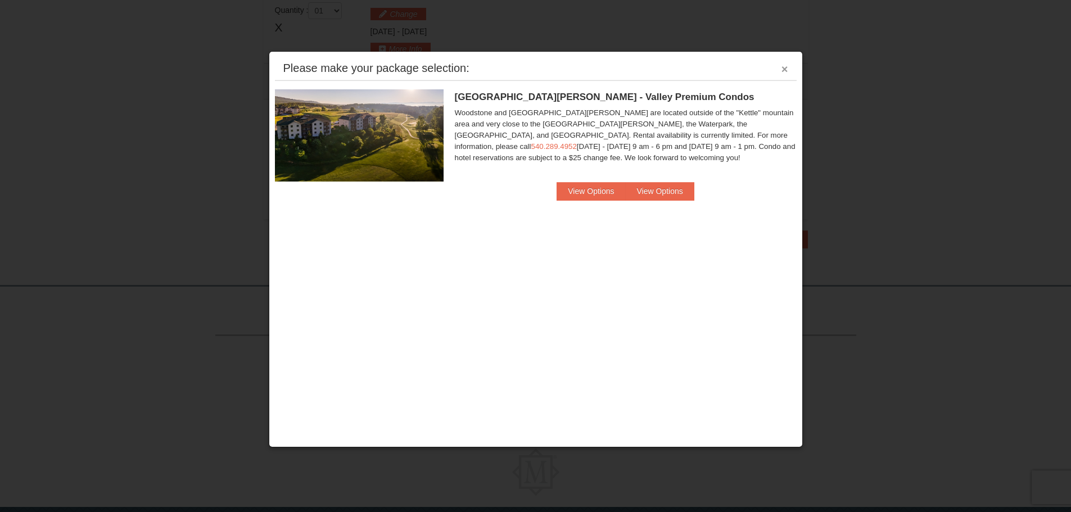
click at [787, 70] on button "×" at bounding box center [784, 69] width 7 height 11
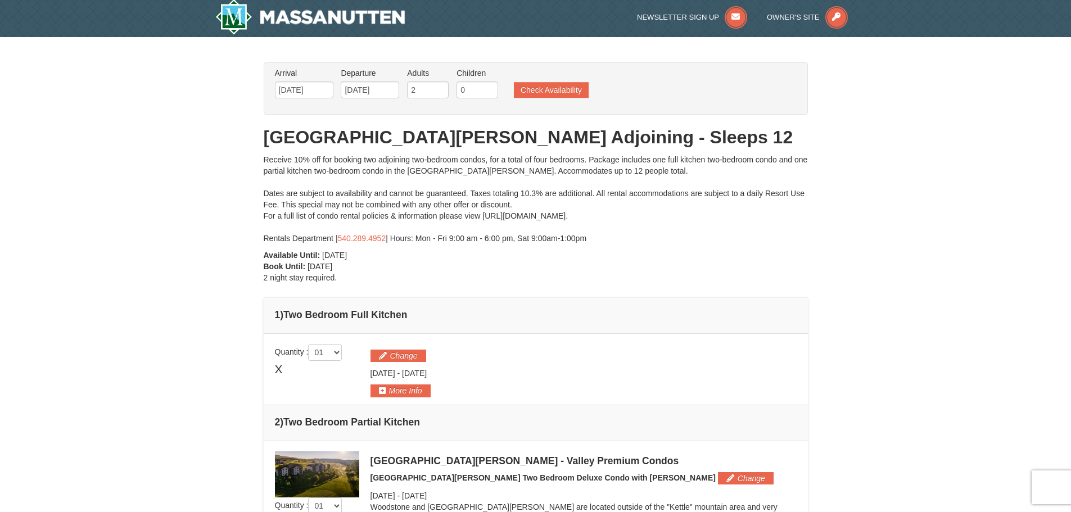
scroll to position [0, 0]
